Goal: Task Accomplishment & Management: Complete application form

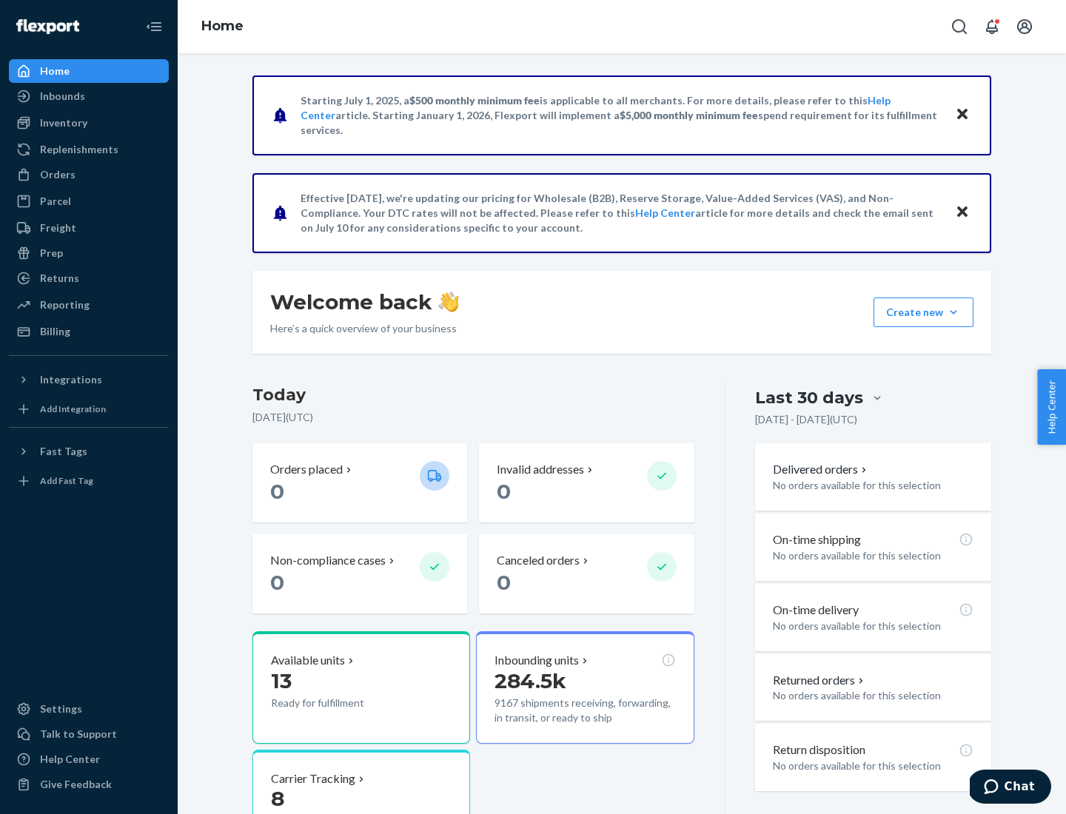
click at [953, 312] on button "Create new Create new inbound Create new order Create new product" at bounding box center [924, 313] width 100 height 30
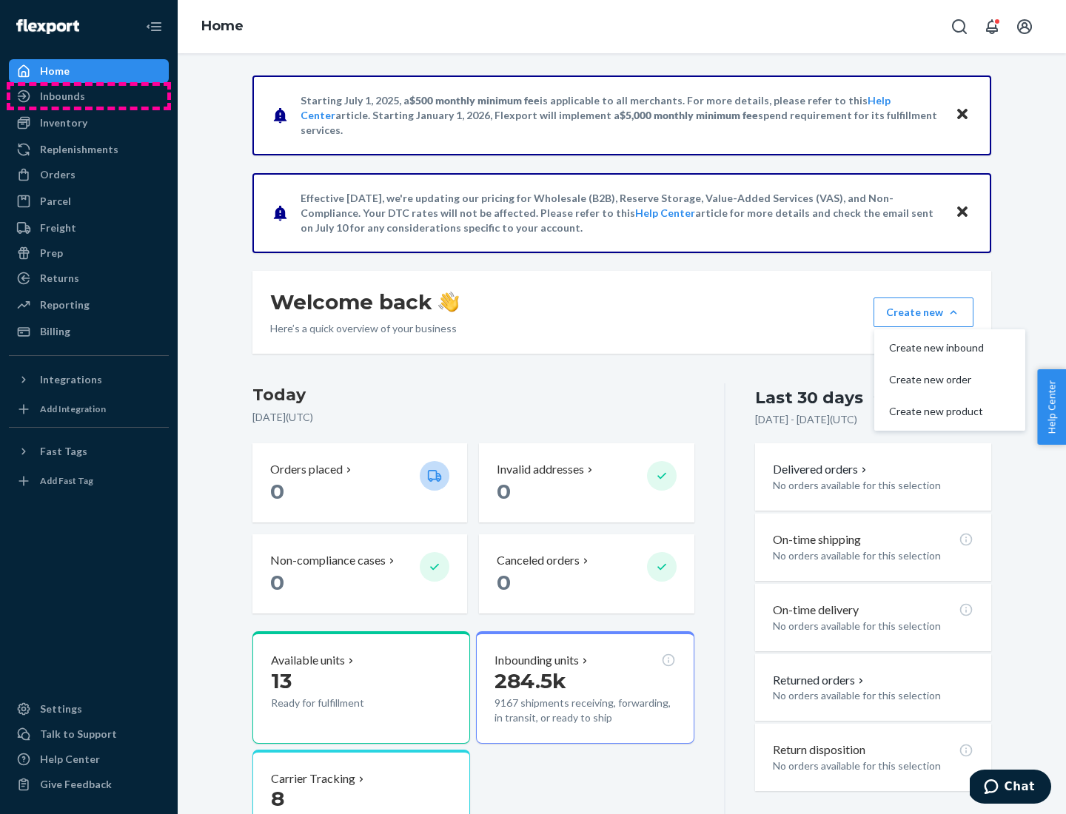
click at [89, 96] on div "Inbounds" at bounding box center [88, 96] width 157 height 21
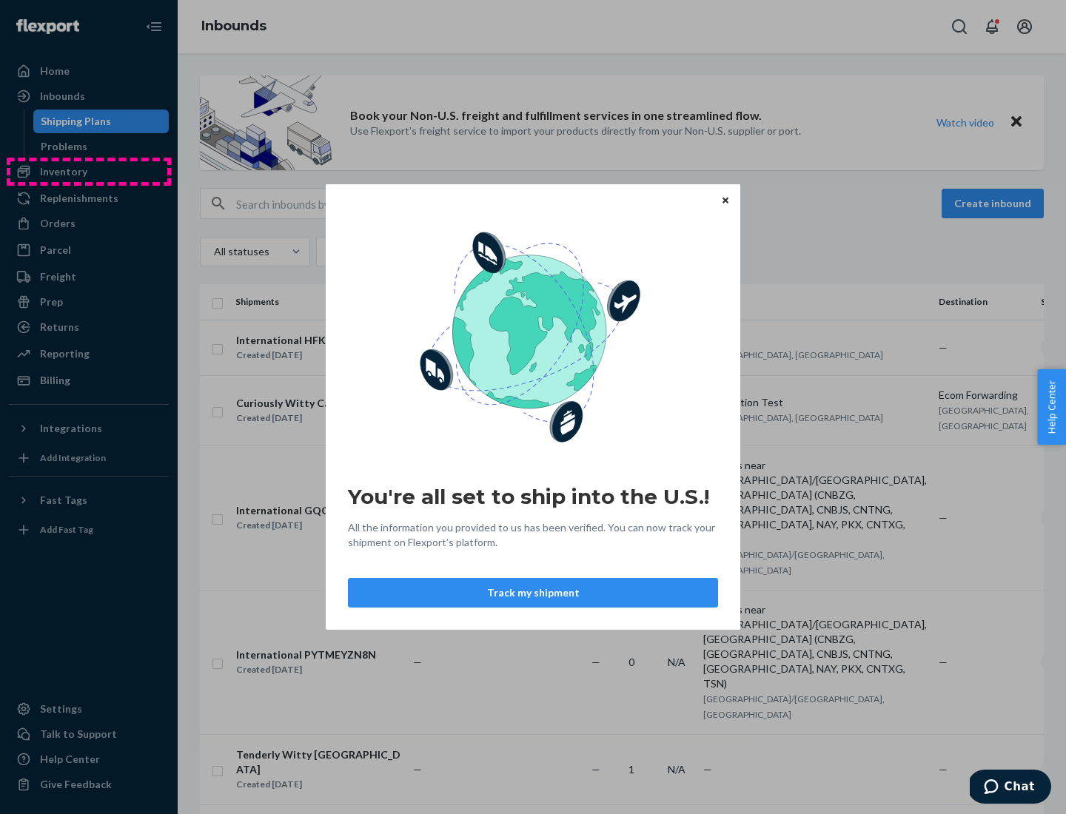
click at [89, 172] on div "You're all set to ship into the U.S.! All the information you provided to us ha…" at bounding box center [533, 407] width 1066 height 814
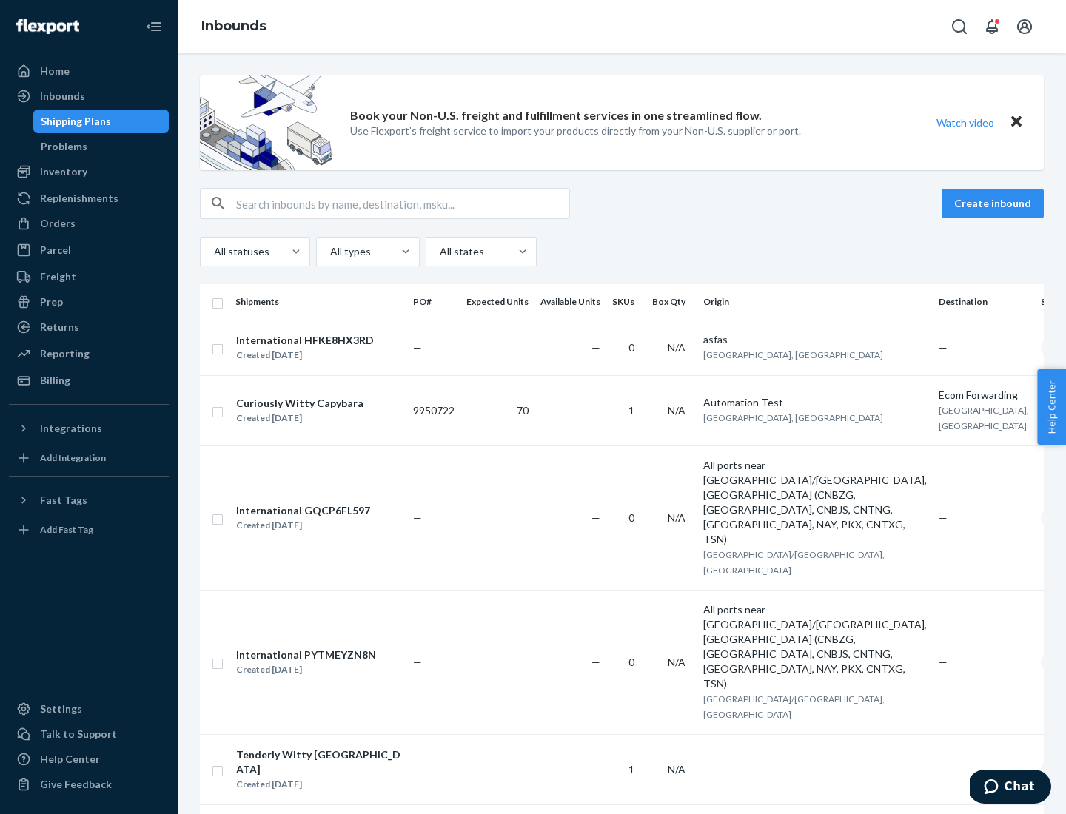
click at [622, 27] on div "Inbounds" at bounding box center [622, 26] width 888 height 53
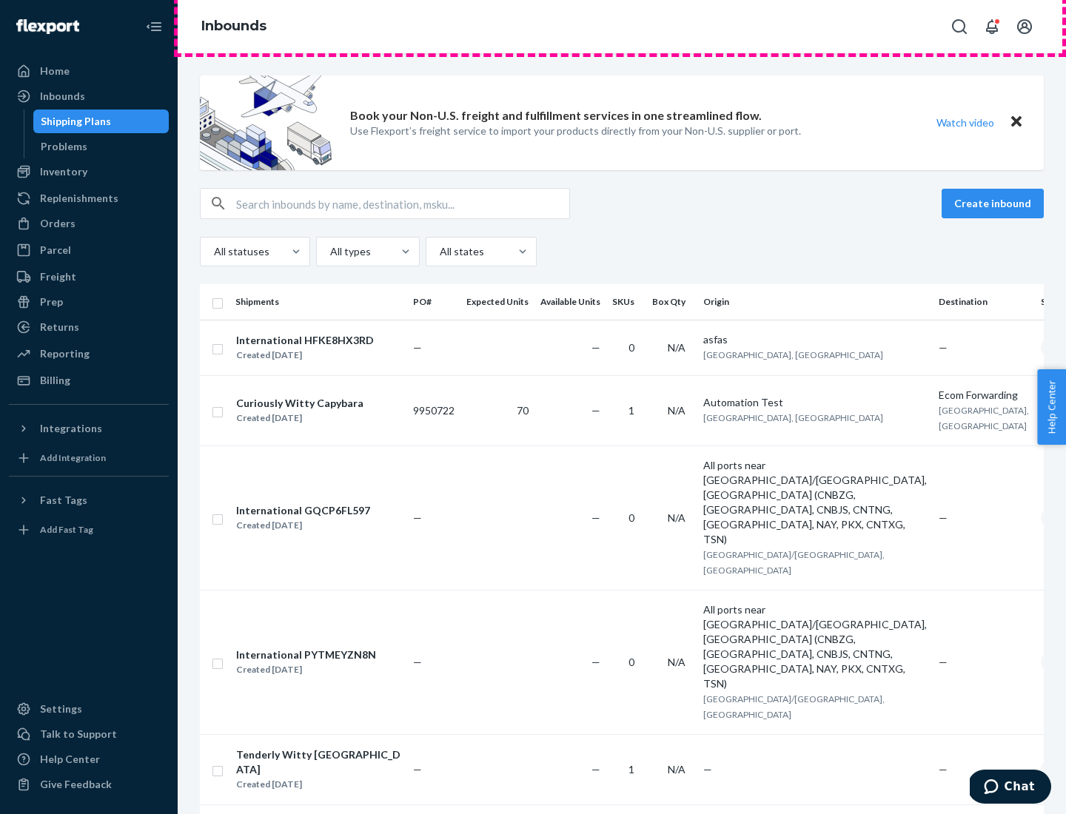
click at [622, 27] on div "Inbounds" at bounding box center [622, 26] width 888 height 53
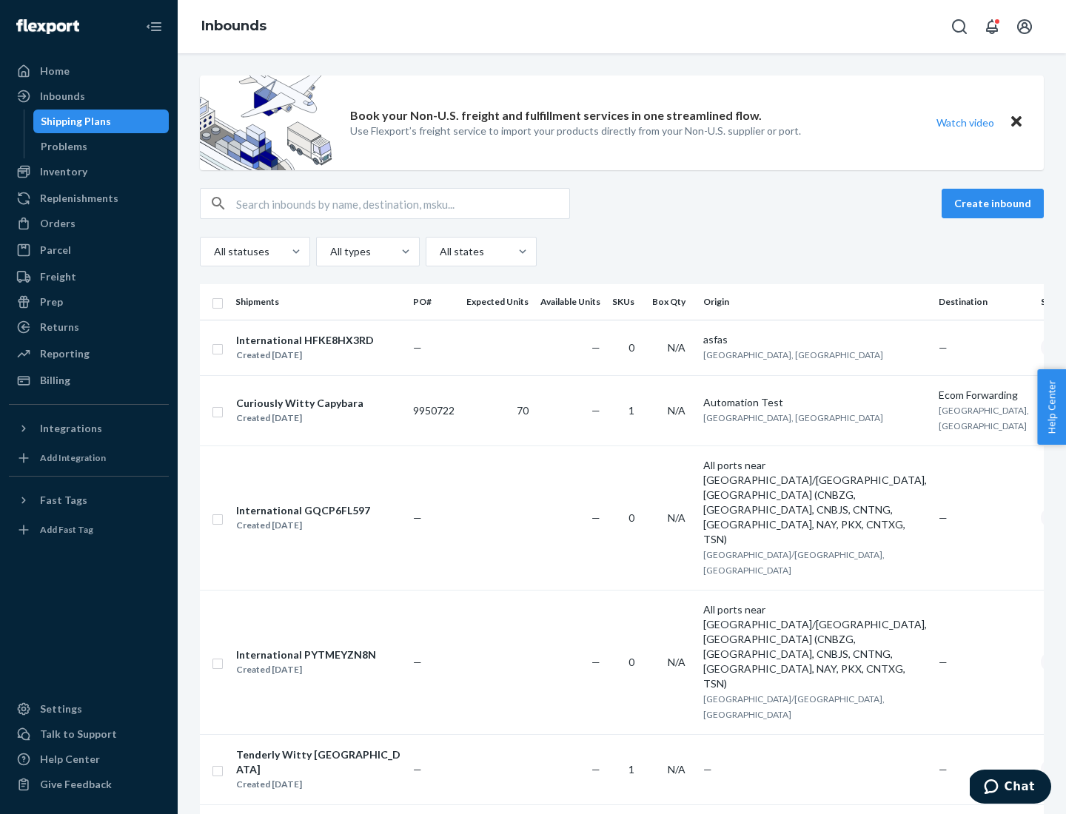
click at [622, 252] on div "All statuses All types All states" at bounding box center [622, 252] width 844 height 30
click at [73, 121] on div "Shipping Plans" at bounding box center [76, 121] width 70 height 15
click at [995, 204] on button "Create inbound" at bounding box center [993, 204] width 102 height 30
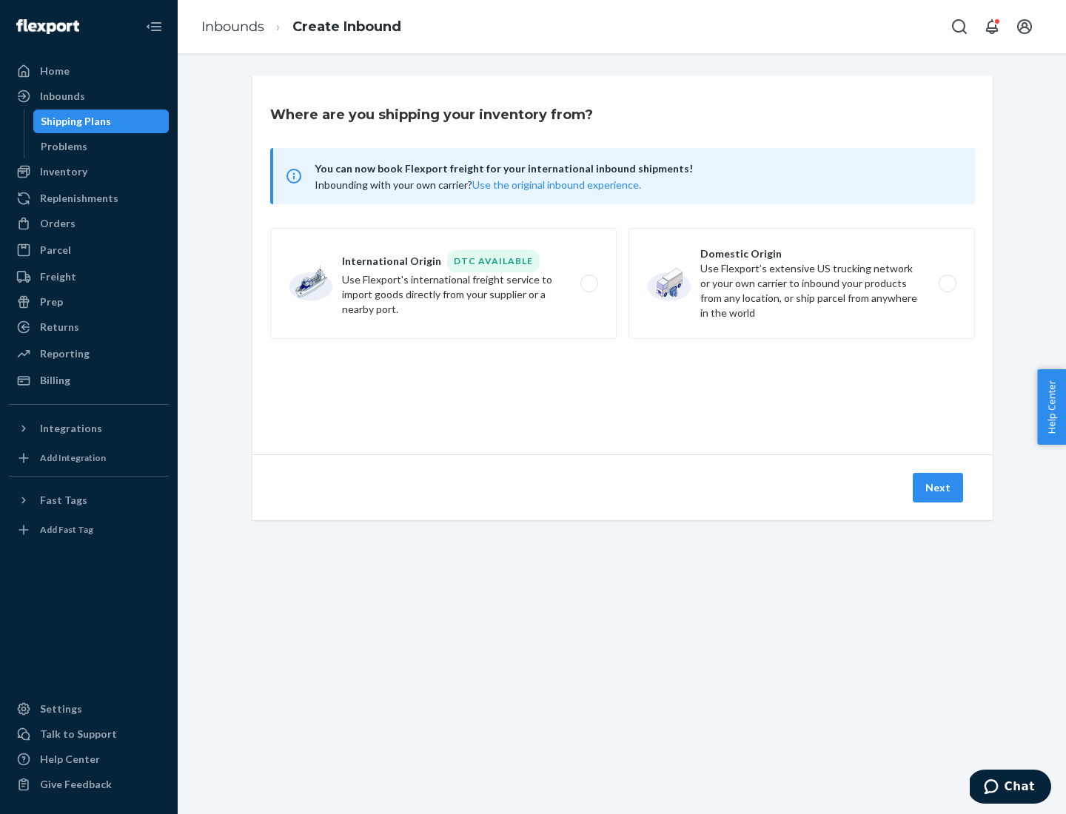
click at [443, 284] on label "International Origin DTC Available Use Flexport's international freight service…" at bounding box center [443, 283] width 346 height 111
click at [589, 284] on input "International Origin DTC Available Use Flexport's international freight service…" at bounding box center [594, 284] width 10 height 10
radio input "true"
click at [623, 387] on icon at bounding box center [623, 388] width 44 height 44
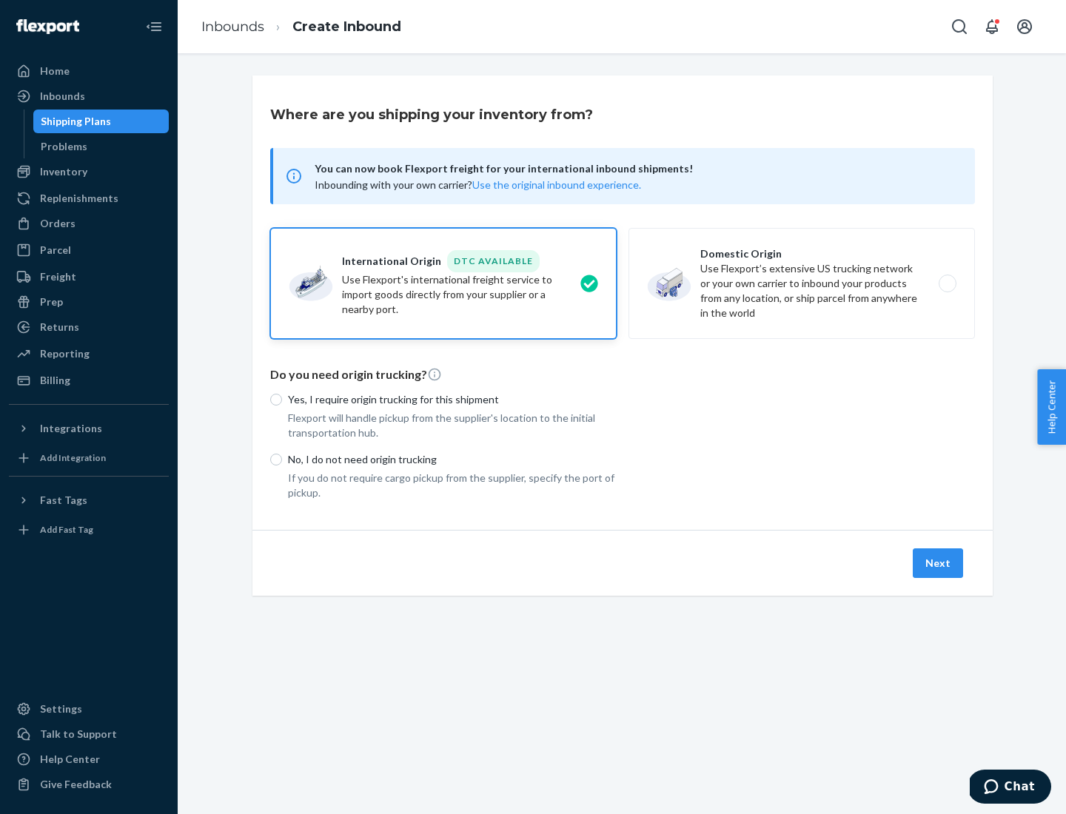
click at [452, 399] on p "Yes, I require origin trucking for this shipment" at bounding box center [452, 399] width 329 height 15
click at [282, 399] on input "Yes, I require origin trucking for this shipment" at bounding box center [276, 400] width 12 height 12
radio input "true"
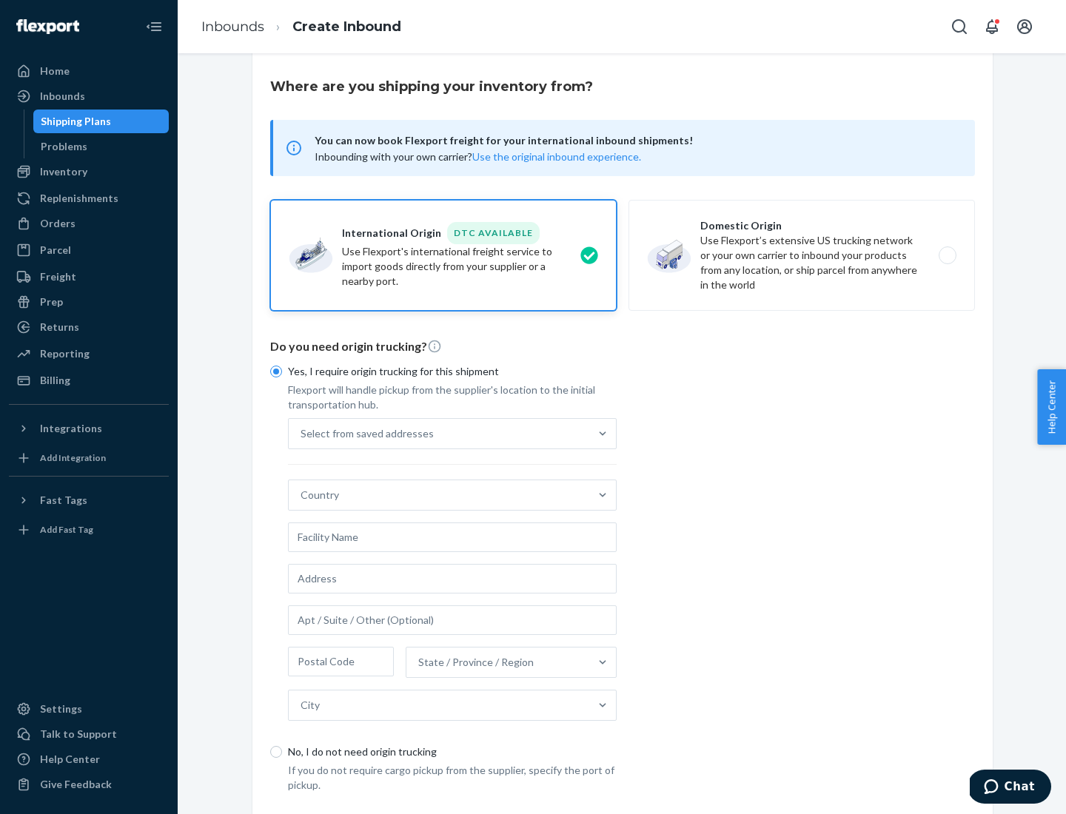
click at [439, 433] on div "Select from saved addresses" at bounding box center [439, 434] width 301 height 30
click at [302, 433] on input "Select from saved addresses" at bounding box center [301, 433] width 1 height 15
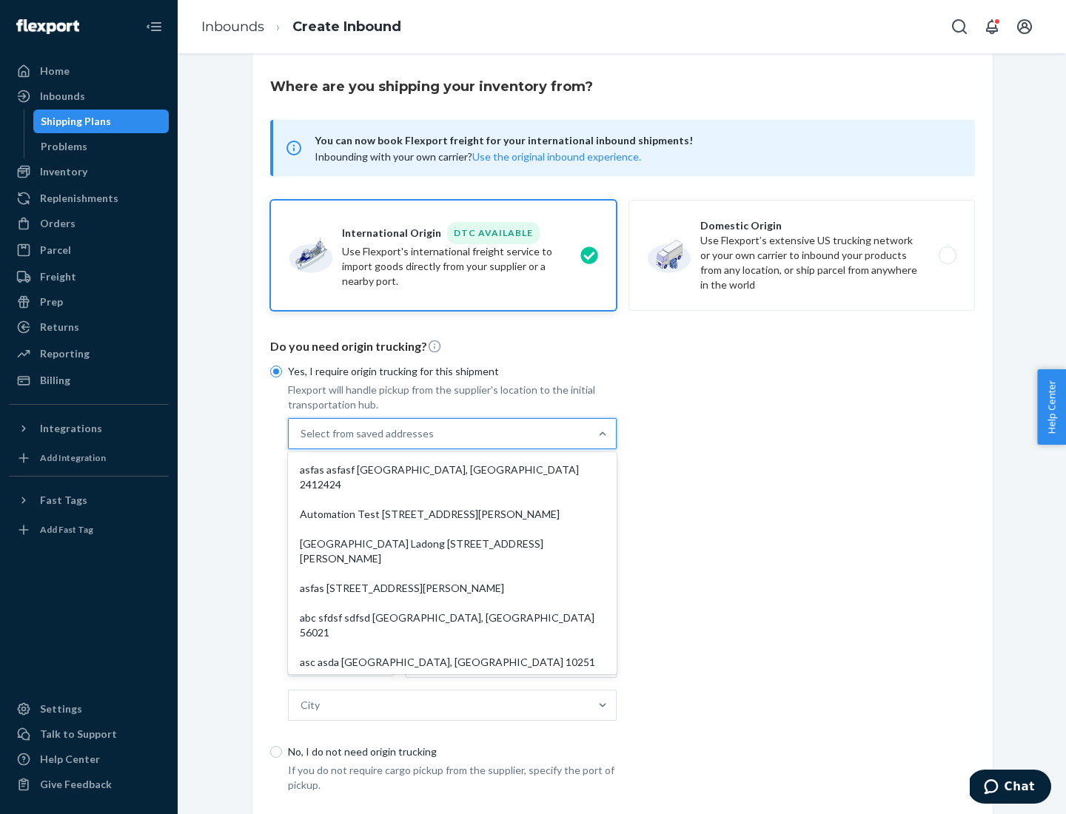
scroll to position [64, 0]
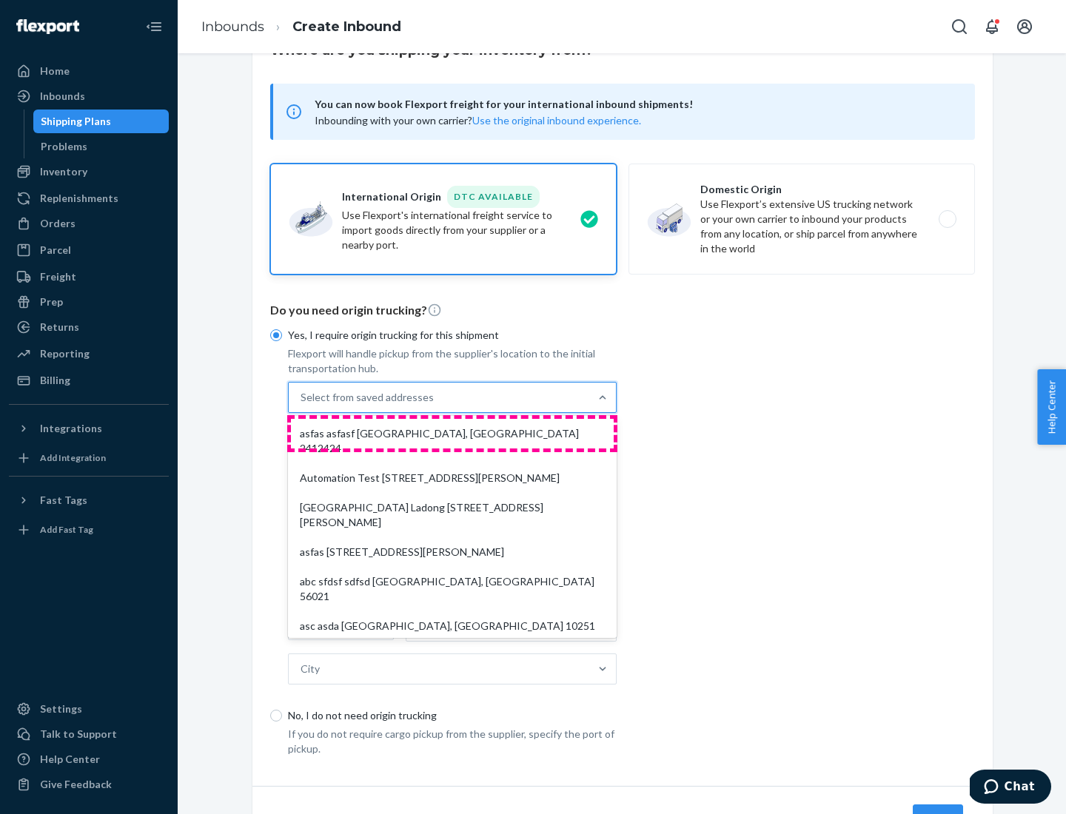
click at [452, 433] on div "asfas asfasf [GEOGRAPHIC_DATA], [GEOGRAPHIC_DATA] 2412424" at bounding box center [452, 441] width 323 height 44
click at [302, 405] on input "option asfas asfasf [GEOGRAPHIC_DATA], [GEOGRAPHIC_DATA] 2412424 focused, 1 of …" at bounding box center [301, 397] width 1 height 15
type input "asfas"
type input "asfasf"
type input "2412424"
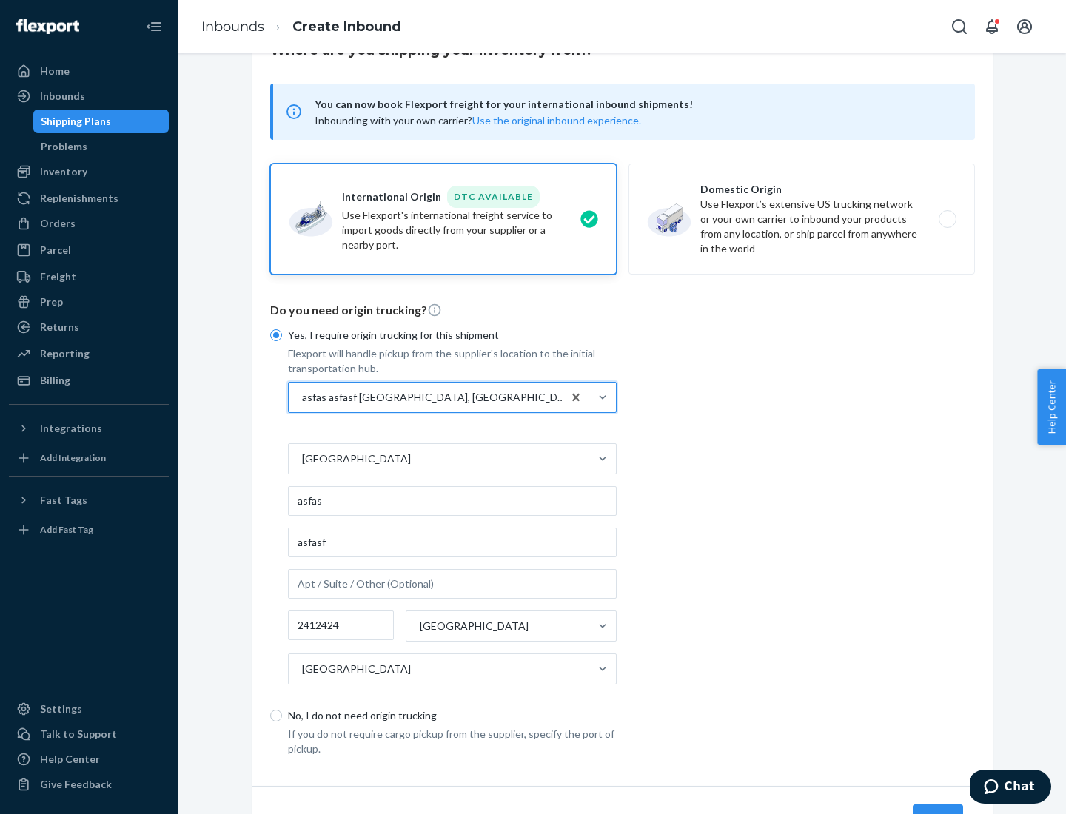
scroll to position [138, 0]
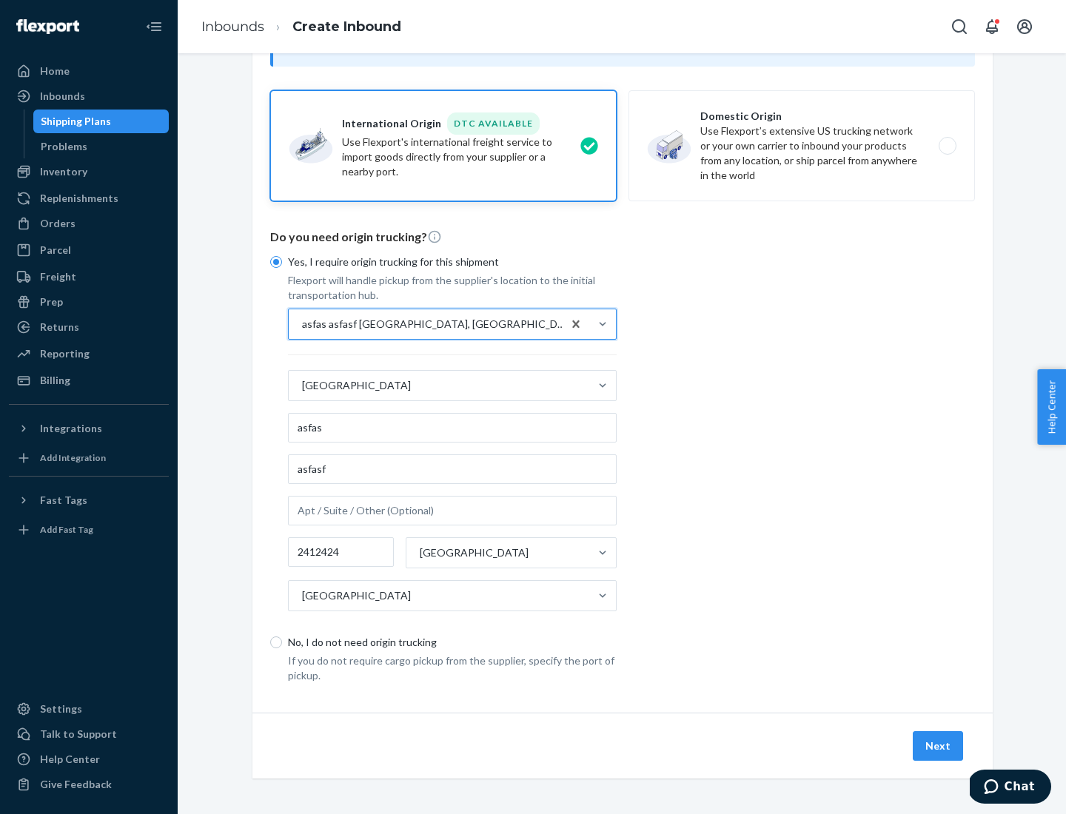
click at [939, 745] on button "Next" at bounding box center [938, 746] width 50 height 30
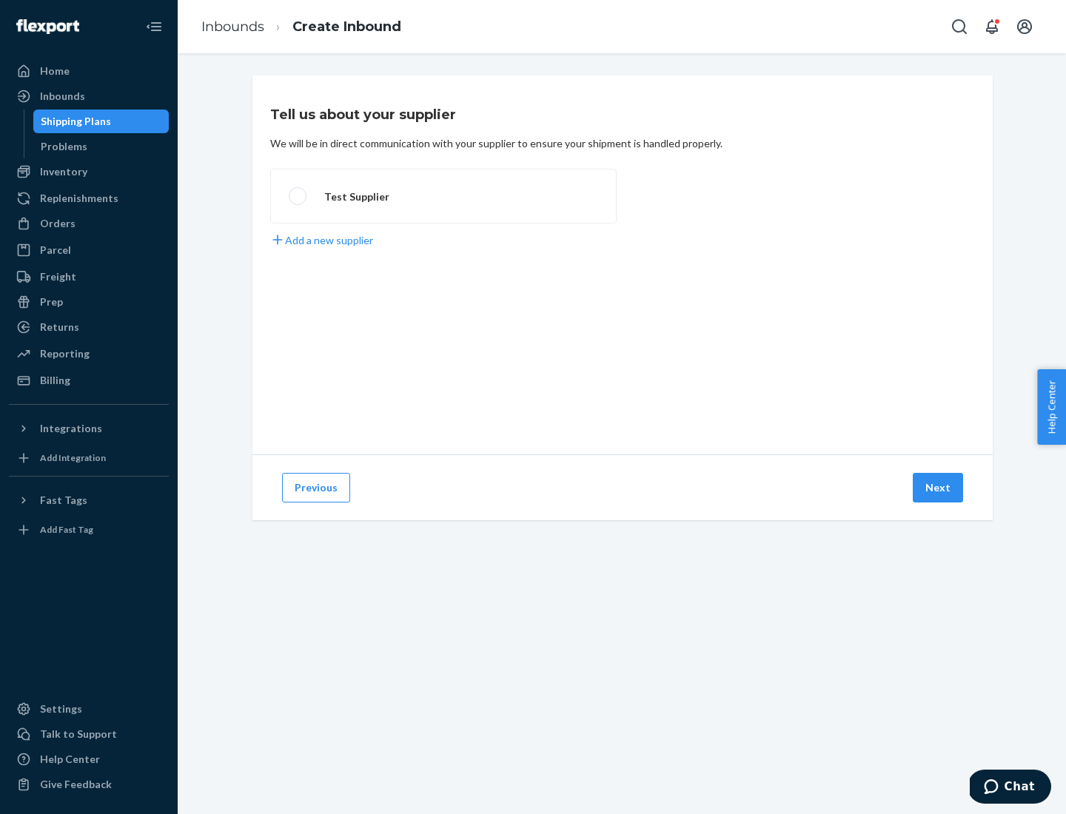
click at [443, 196] on label "Test Supplier" at bounding box center [443, 196] width 346 height 55
click at [298, 196] on input "Test Supplier" at bounding box center [294, 197] width 10 height 10
radio input "true"
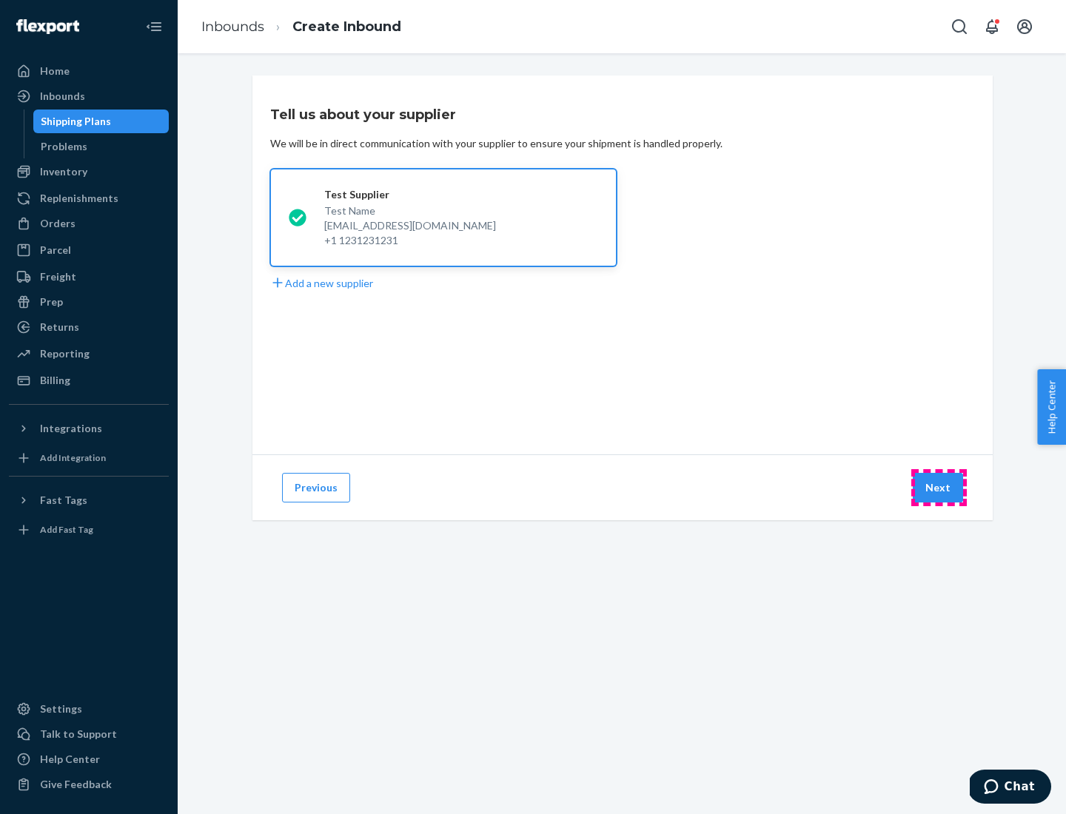
click at [939, 488] on button "Next" at bounding box center [938, 488] width 50 height 30
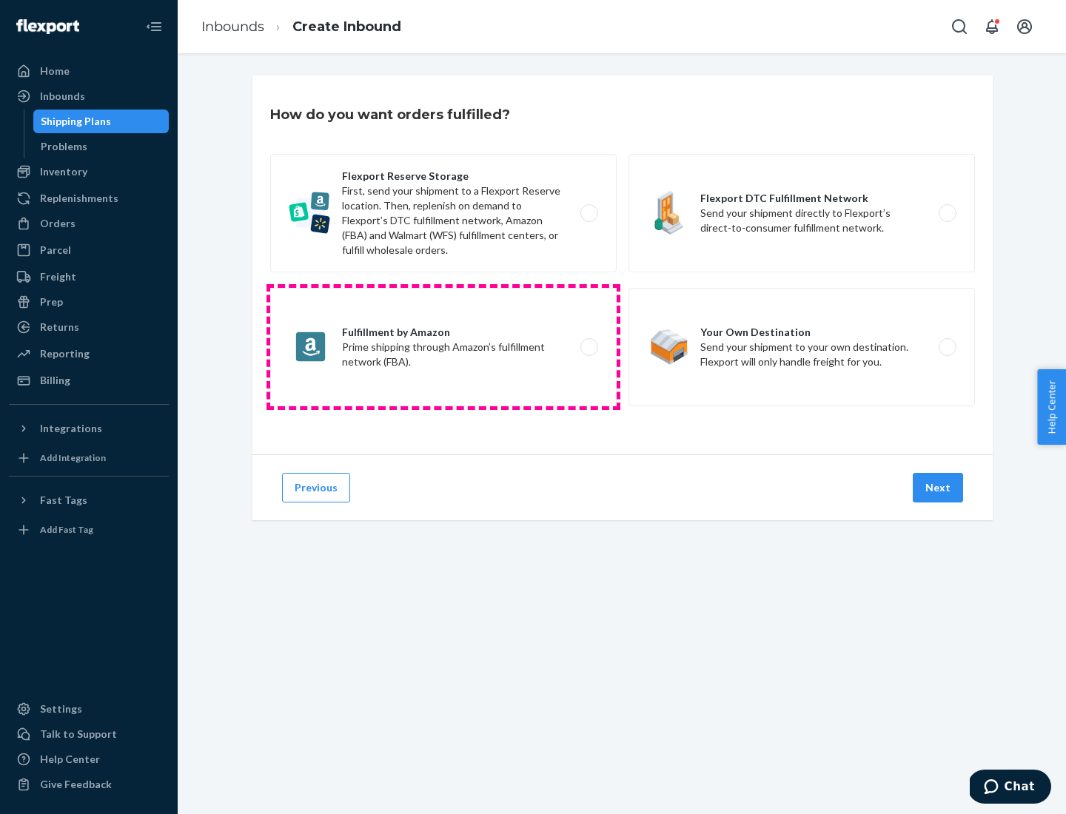
click at [443, 347] on label "Fulfillment by Amazon Prime shipping through Amazon’s fulfillment network (FBA)." at bounding box center [443, 347] width 346 height 118
click at [589, 347] on input "Fulfillment by Amazon Prime shipping through Amazon’s fulfillment network (FBA)." at bounding box center [594, 348] width 10 height 10
radio input "true"
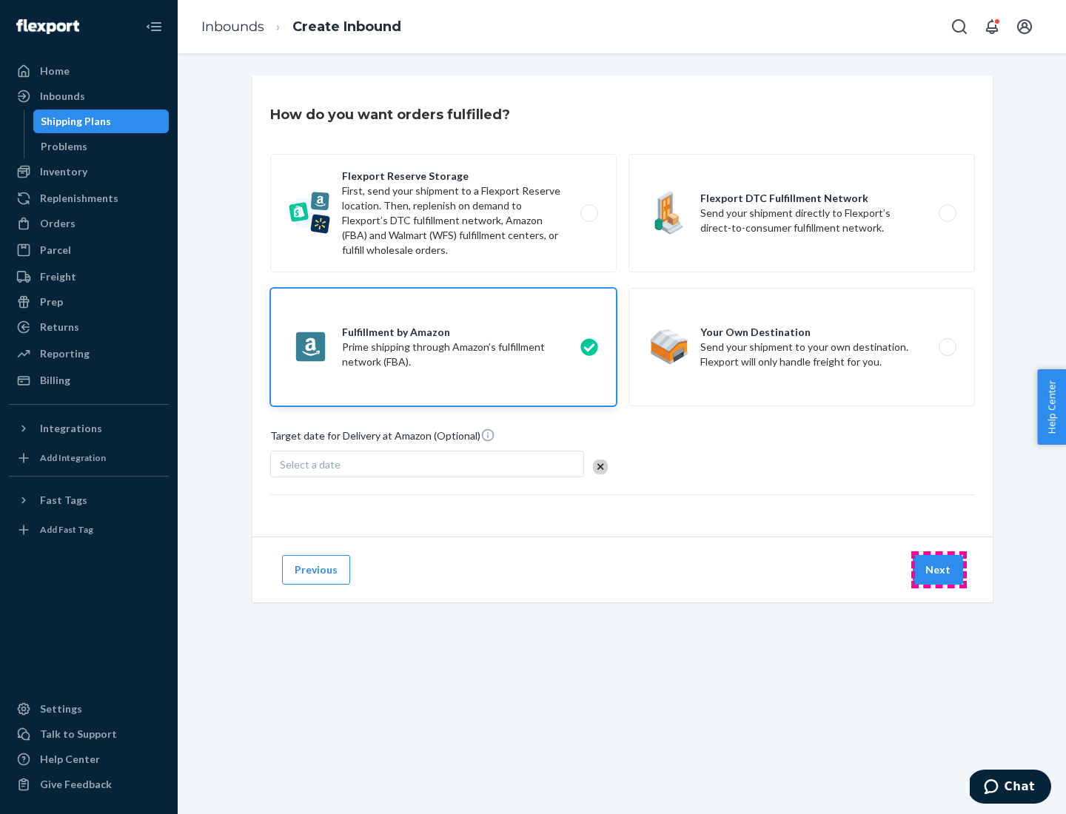
click at [939, 570] on button "Next" at bounding box center [938, 570] width 50 height 30
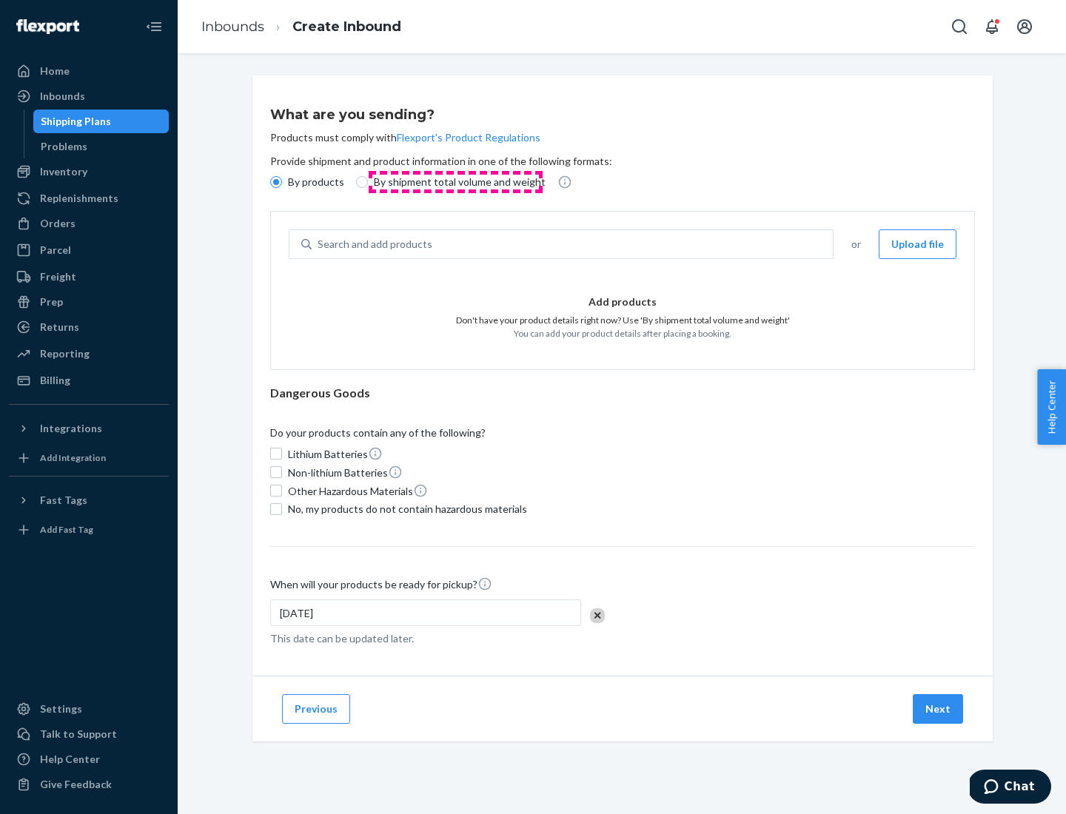
click at [455, 182] on p "By shipment total volume and weight" at bounding box center [460, 182] width 172 height 15
click at [368, 182] on input "By shipment total volume and weight" at bounding box center [362, 182] width 12 height 12
radio input "true"
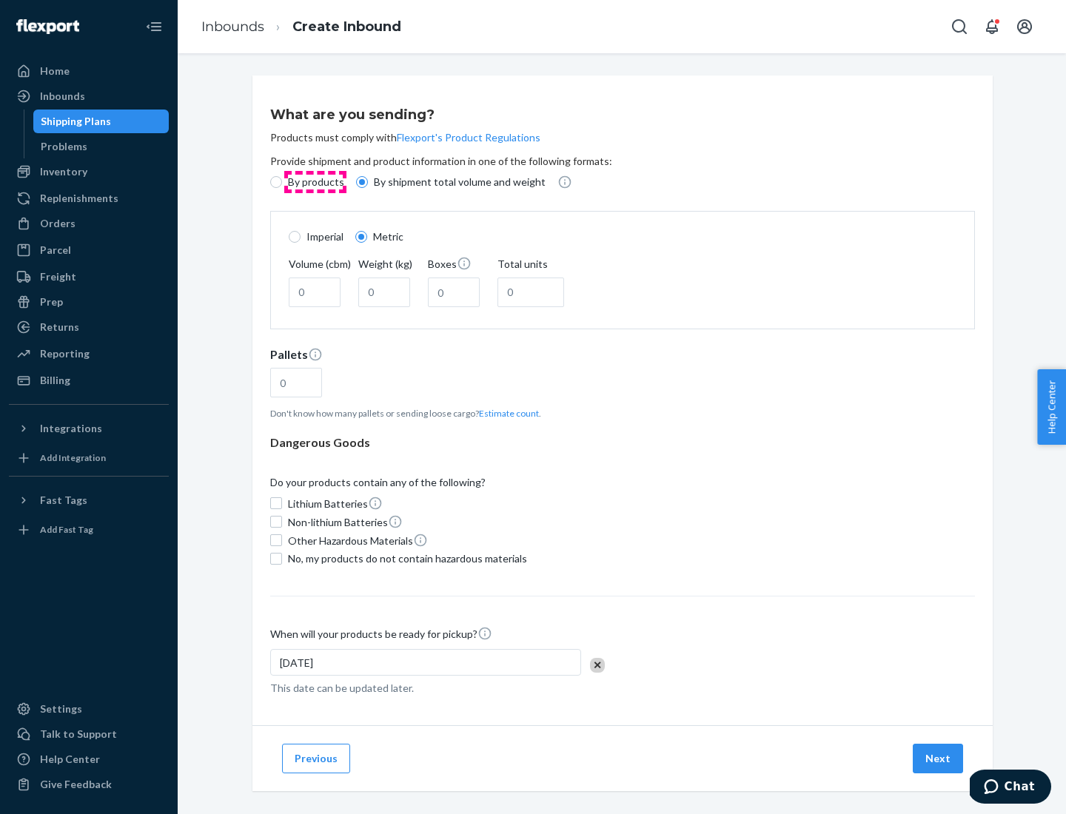
click at [315, 182] on p "By products" at bounding box center [316, 182] width 56 height 15
click at [282, 182] on input "By products" at bounding box center [276, 182] width 12 height 12
radio input "true"
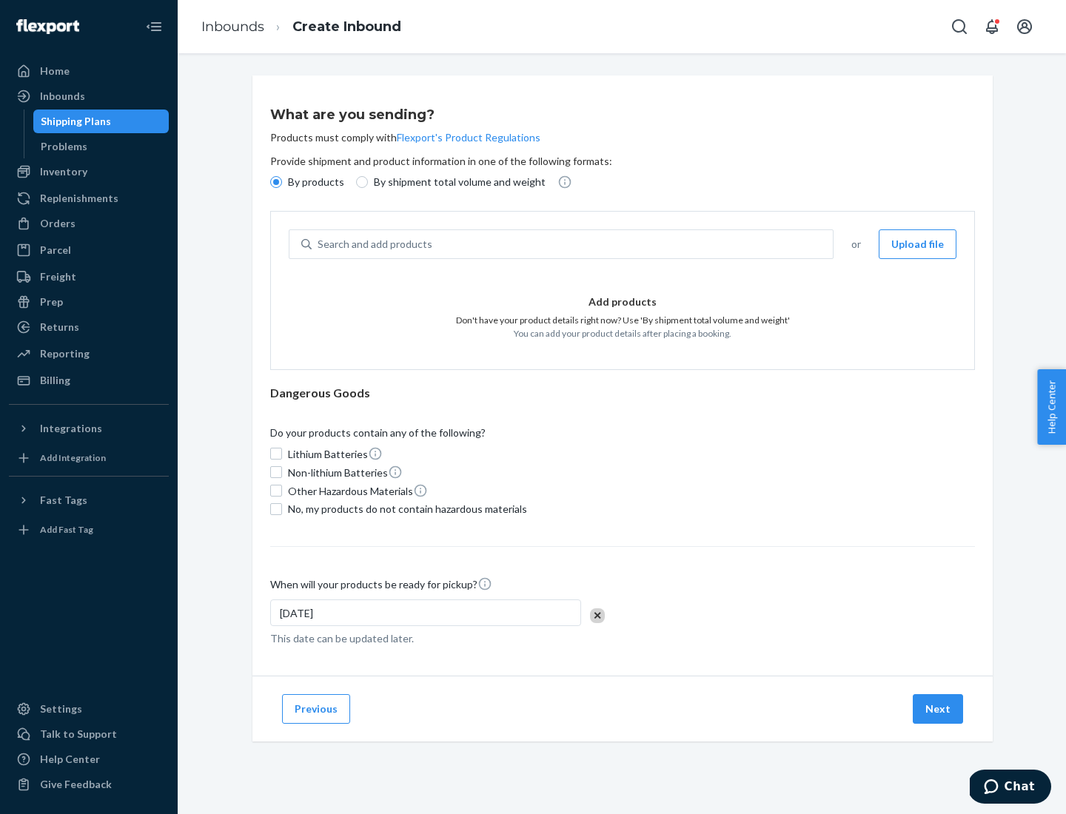
click at [573, 244] on div "Search and add products" at bounding box center [572, 244] width 521 height 27
click at [319, 244] on input "Search and add products" at bounding box center [318, 244] width 1 height 15
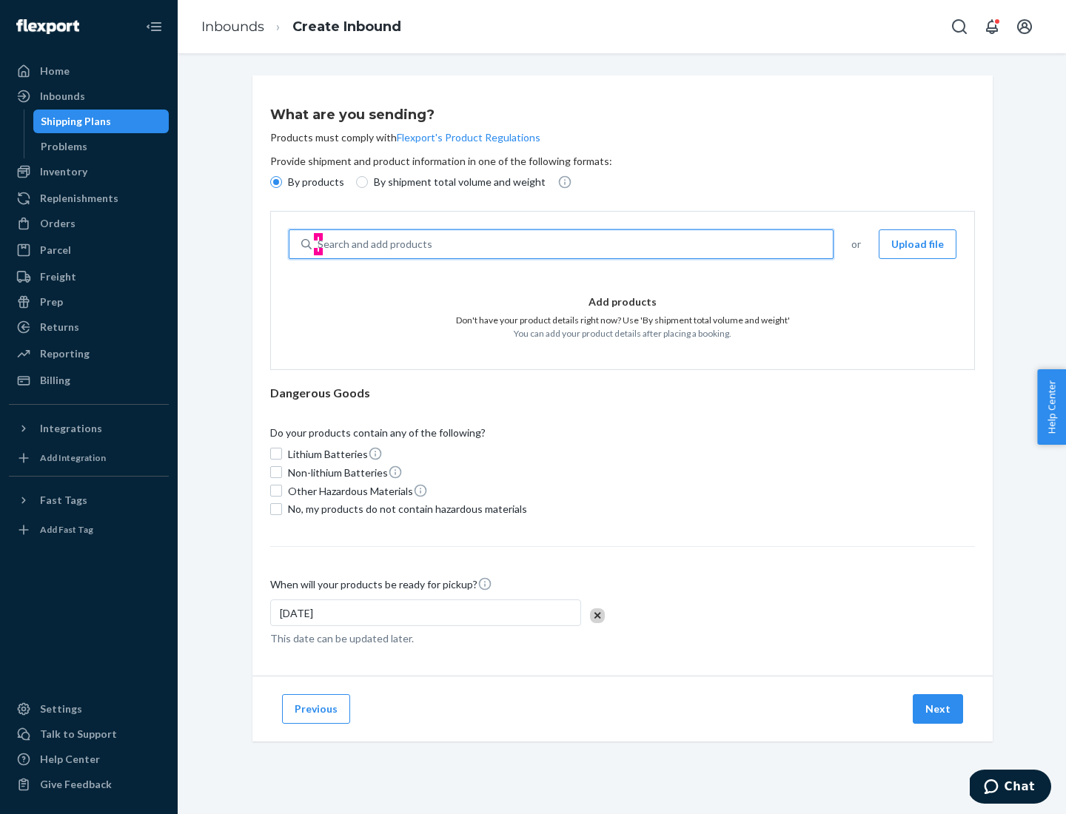
type input "test"
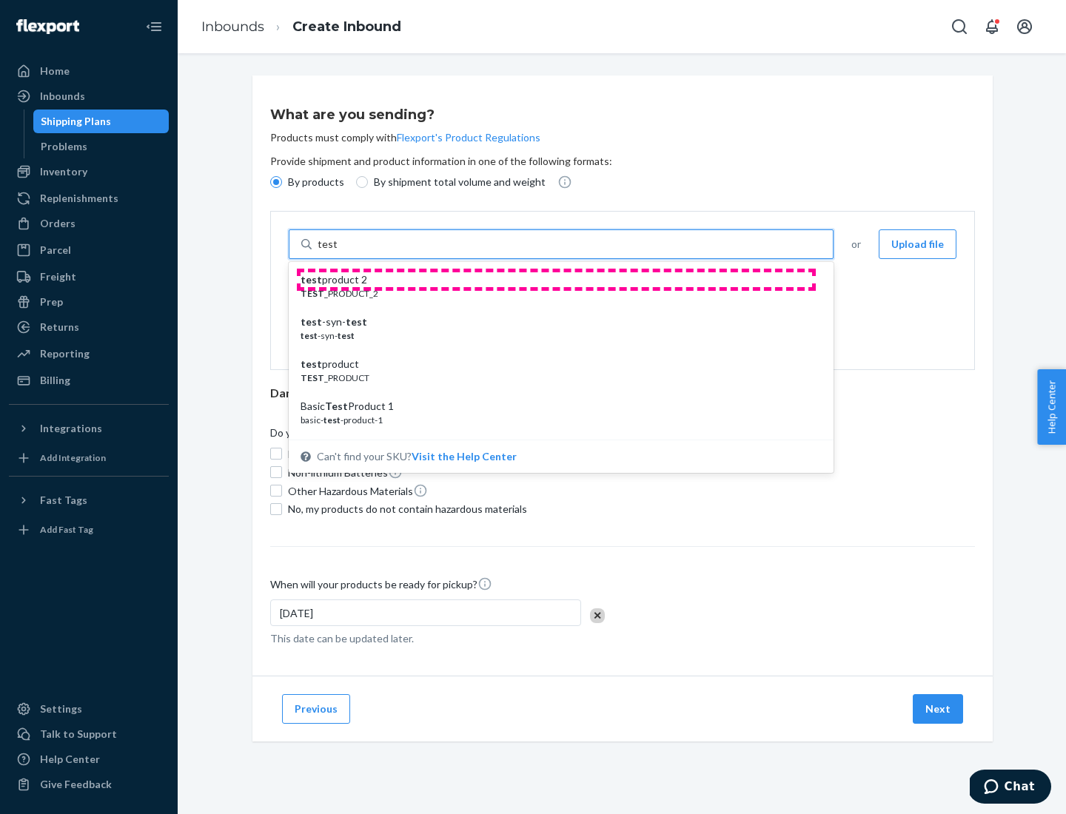
click at [556, 280] on div "test product 2" at bounding box center [555, 279] width 509 height 15
click at [337, 252] on input "test" at bounding box center [327, 244] width 19 height 15
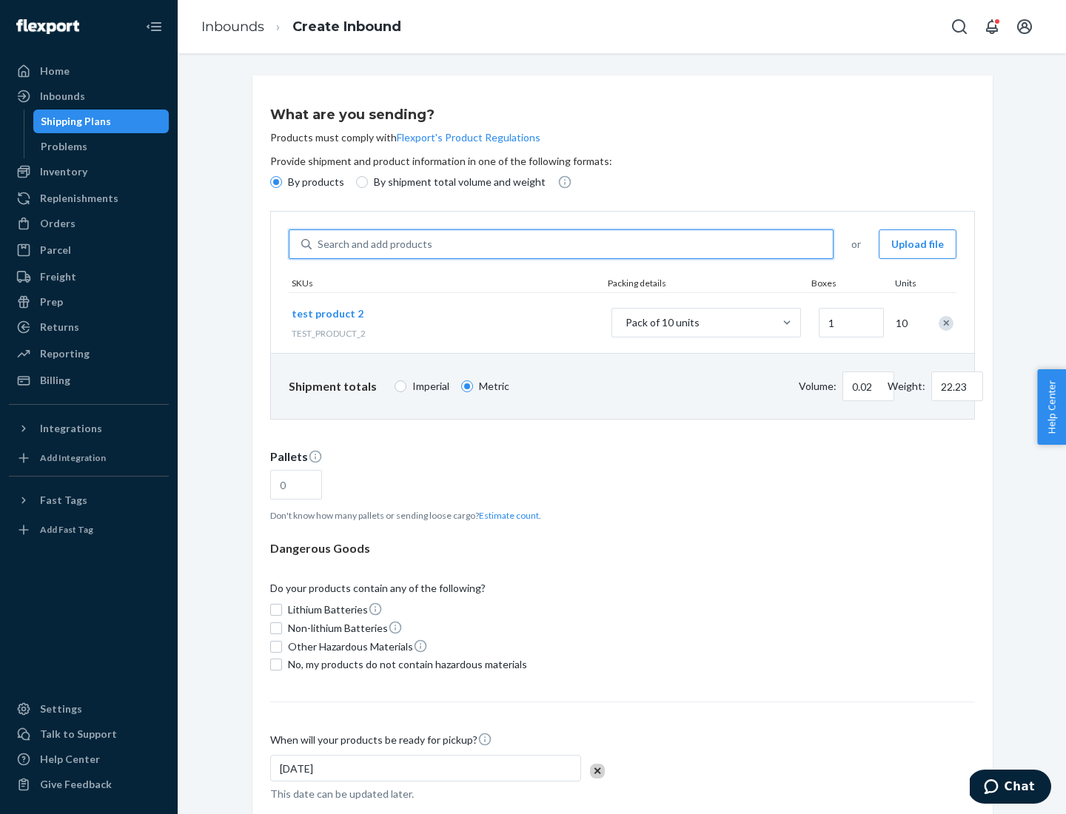
scroll to position [82, 0]
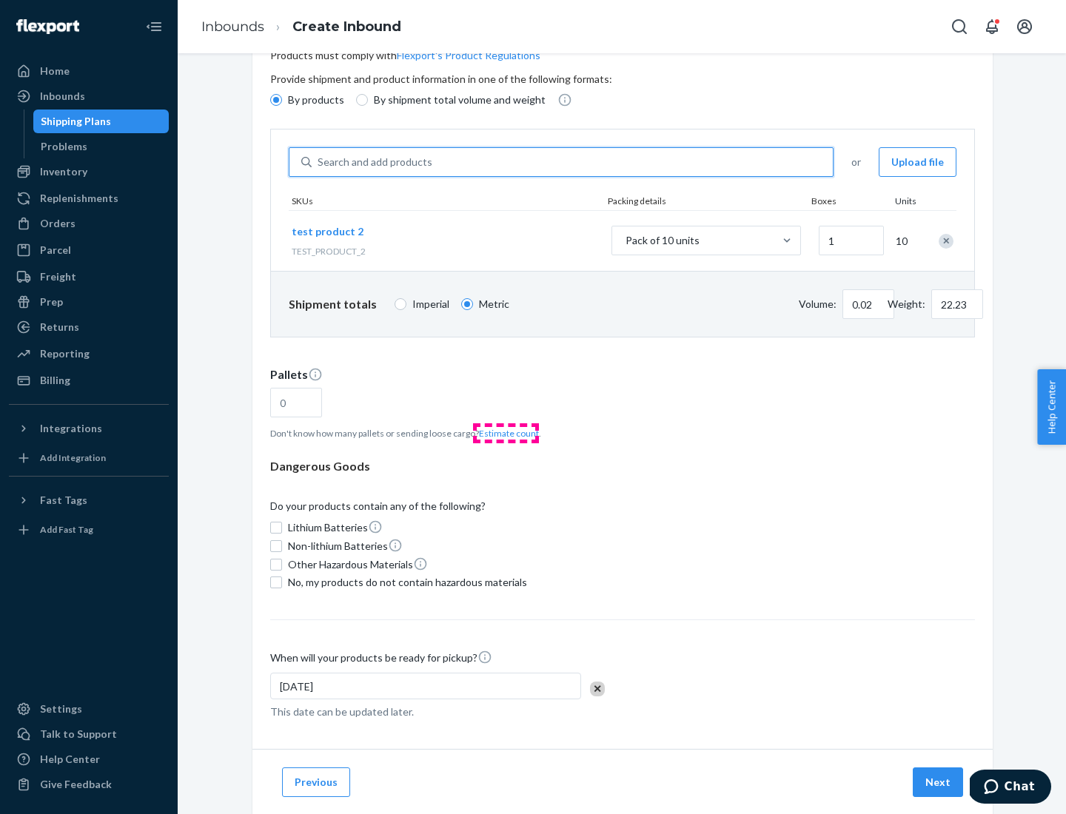
click at [506, 433] on button "Estimate count" at bounding box center [509, 433] width 60 height 13
type input "1"
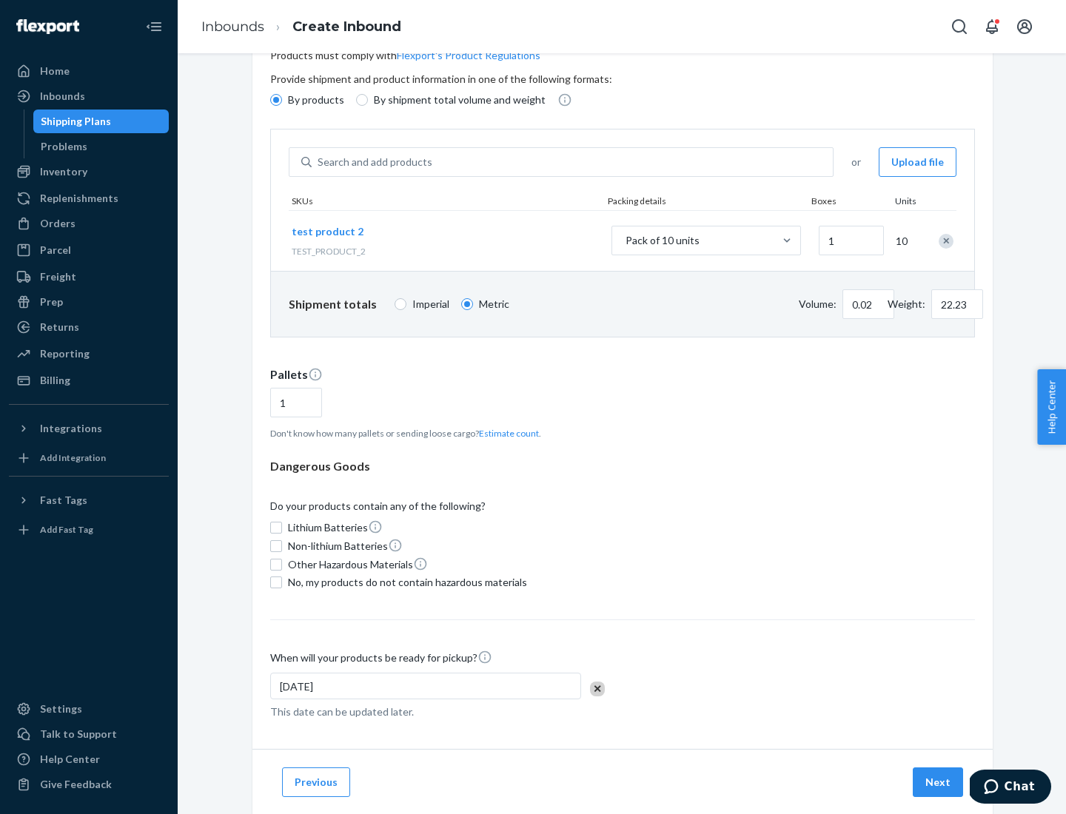
scroll to position [118, 0]
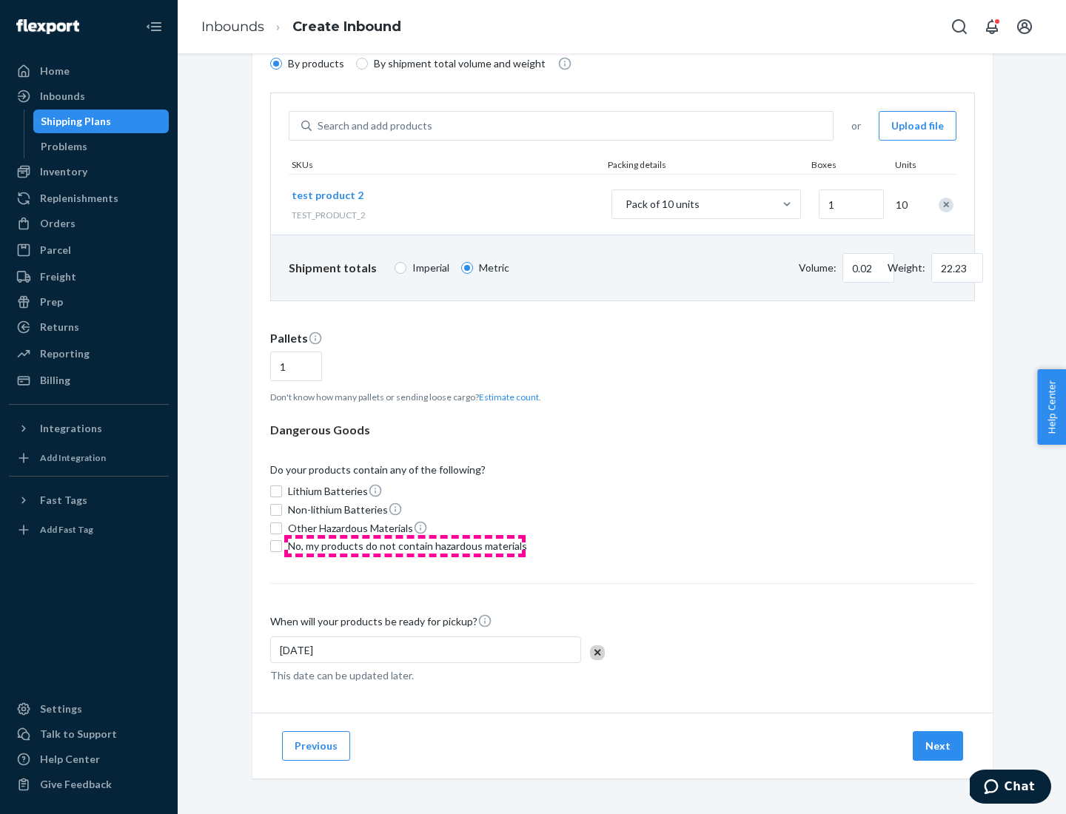
click at [405, 546] on span "No, my products do not contain hazardous materials" at bounding box center [407, 546] width 239 height 15
click at [282, 546] on input "No, my products do not contain hazardous materials" at bounding box center [276, 546] width 12 height 12
checkbox input "true"
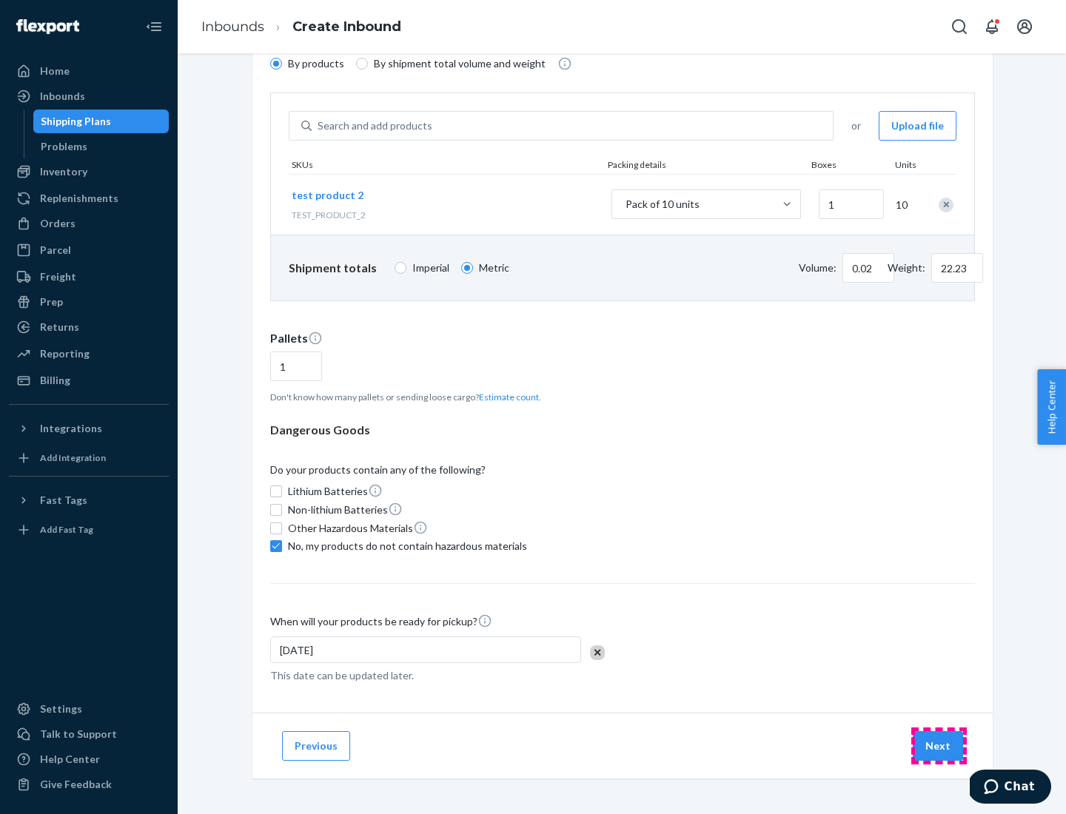
click at [939, 746] on button "Next" at bounding box center [938, 746] width 50 height 30
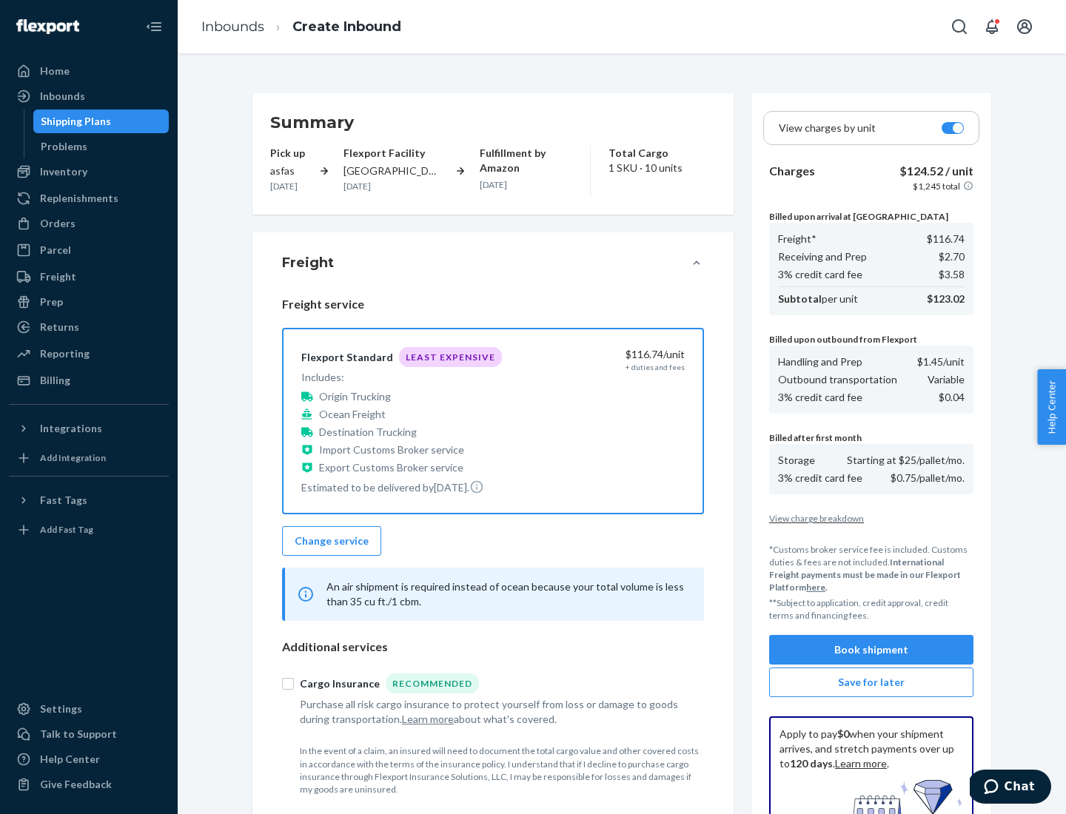
scroll to position [216, 0]
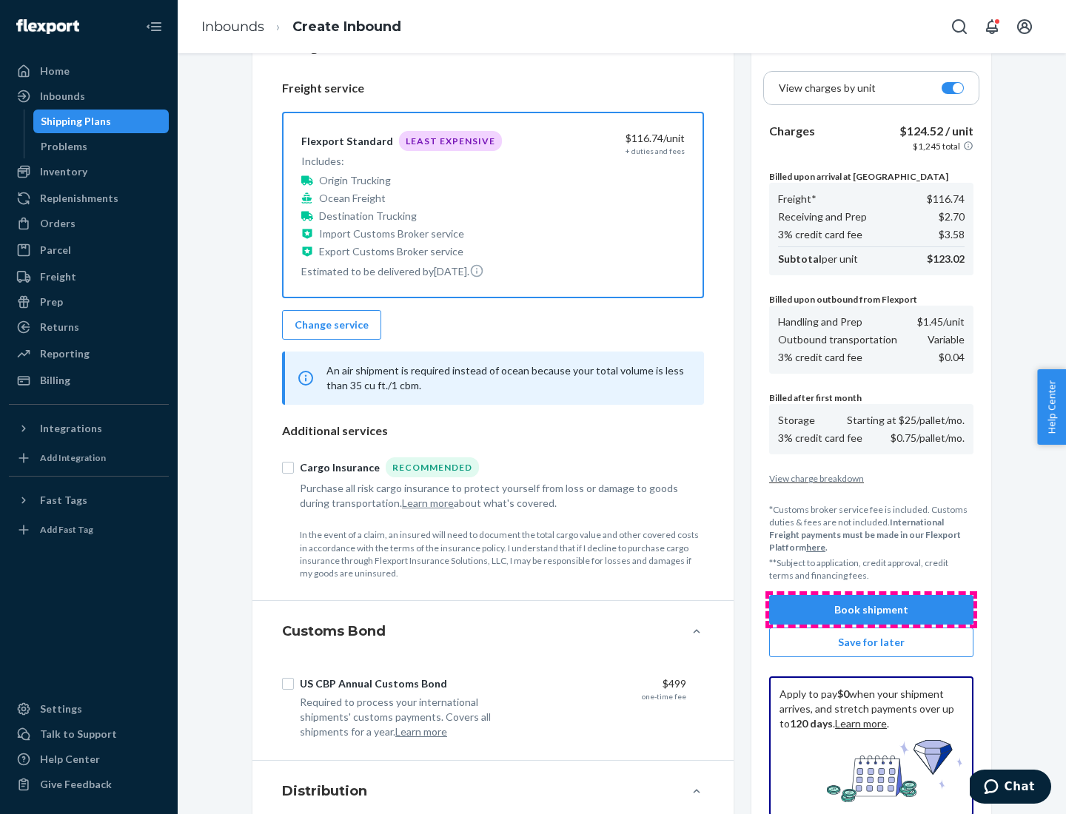
click at [871, 610] on button "Book shipment" at bounding box center [871, 610] width 204 height 30
